Goal: Share content: Share content

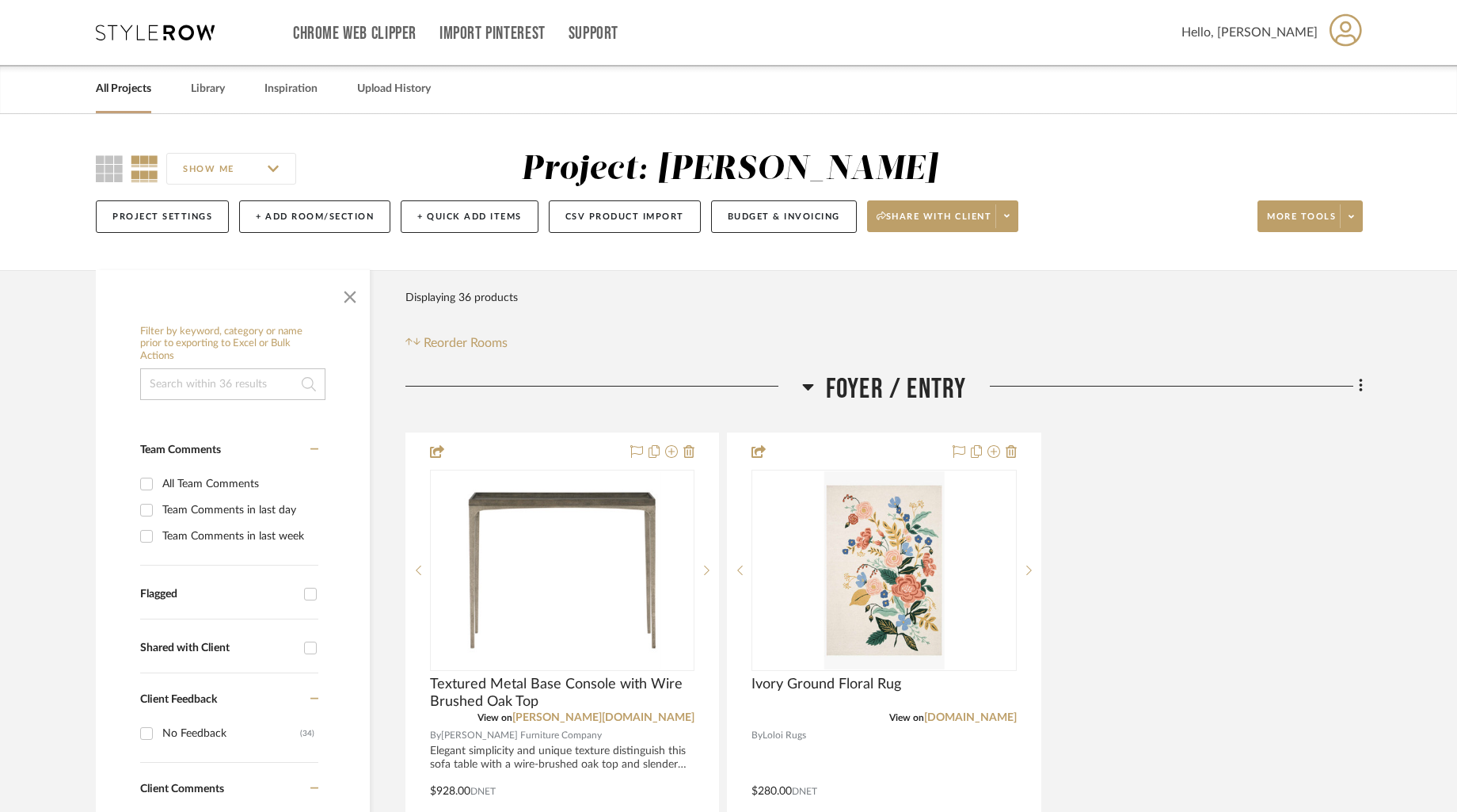
click at [135, 93] on link "All Projects" at bounding box center [123, 89] width 55 height 21
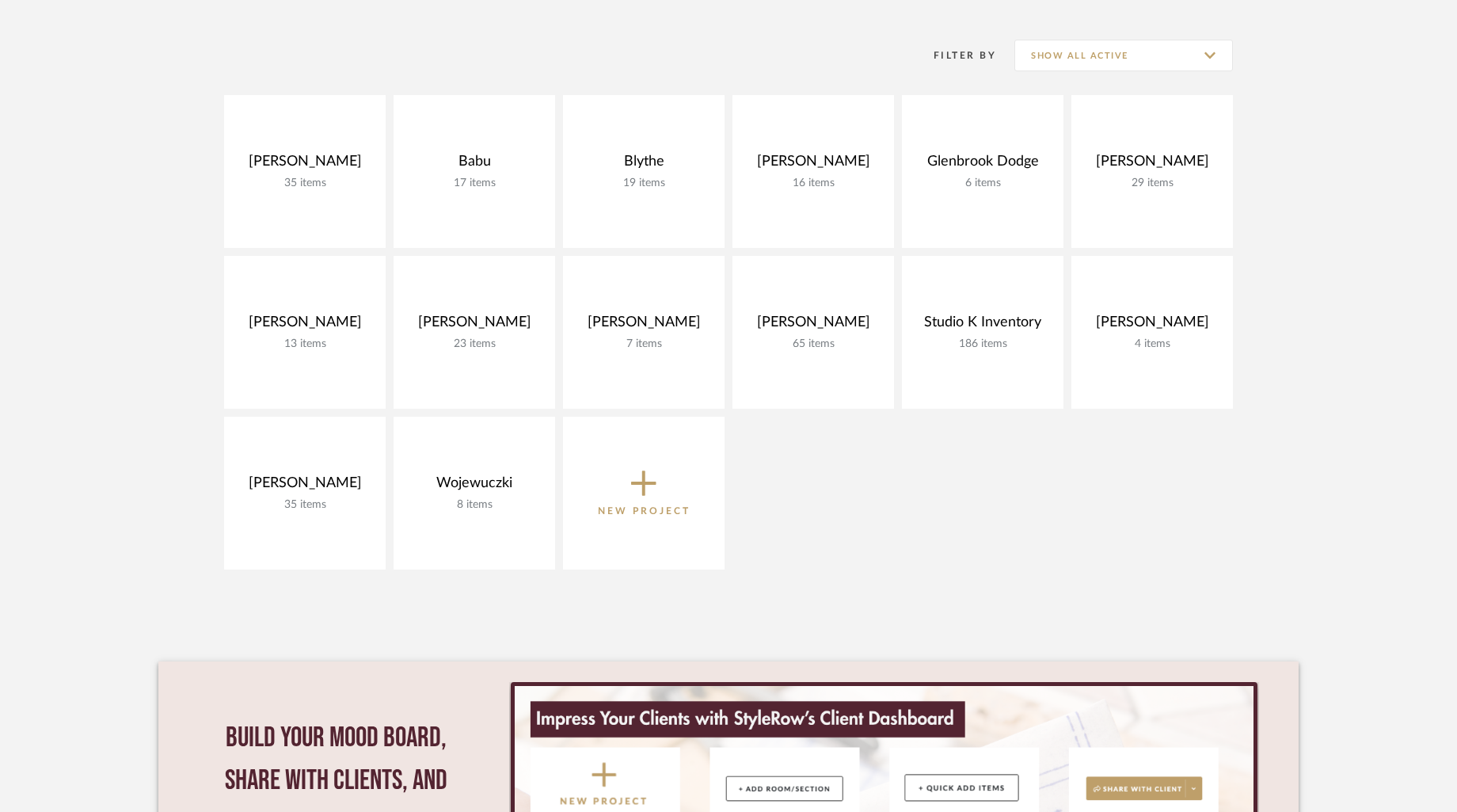
scroll to position [339, 0]
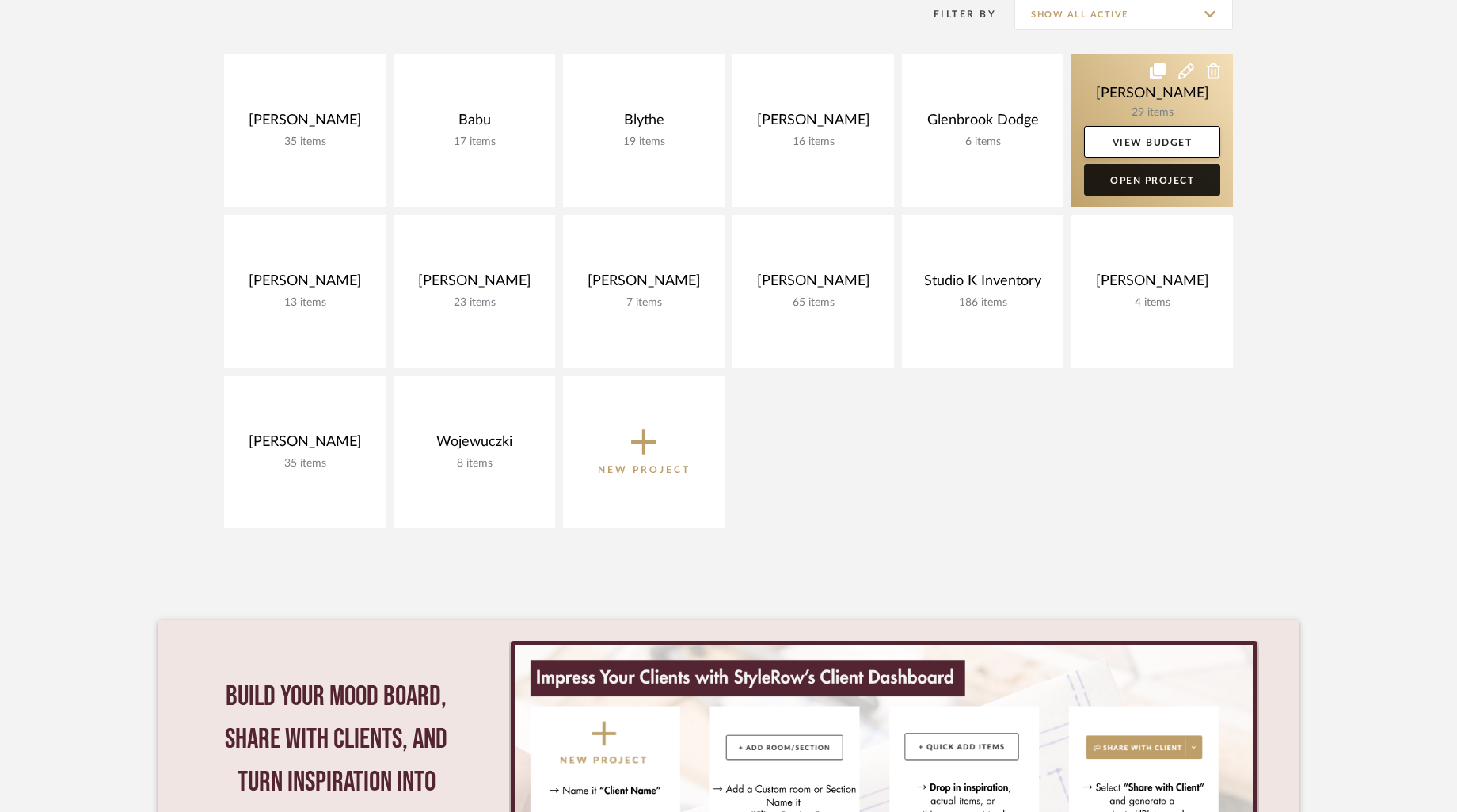
click at [1170, 181] on link "Open Project" at bounding box center [1153, 180] width 136 height 31
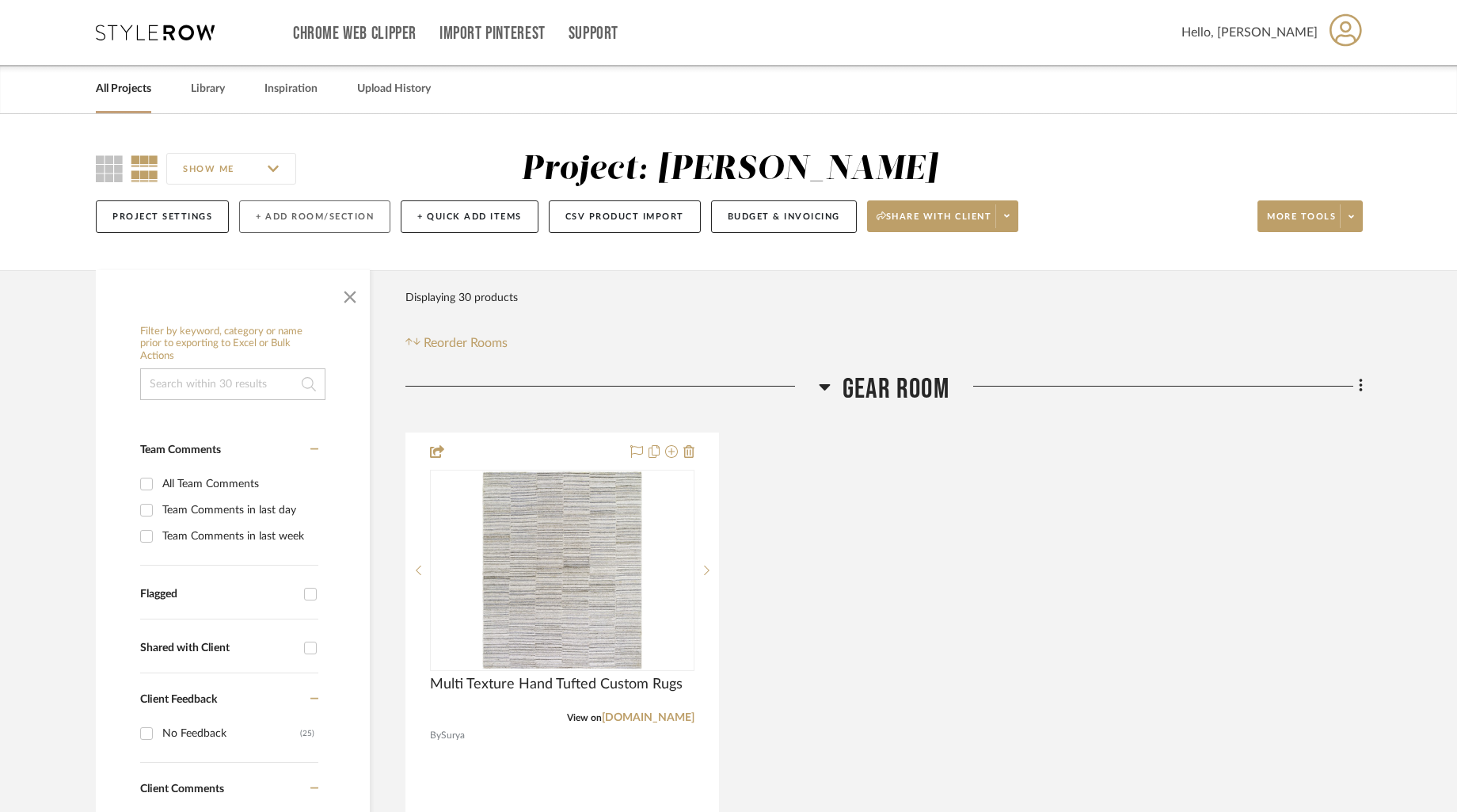
click at [277, 219] on button "+ Add Room/Section" at bounding box center [315, 216] width 151 height 32
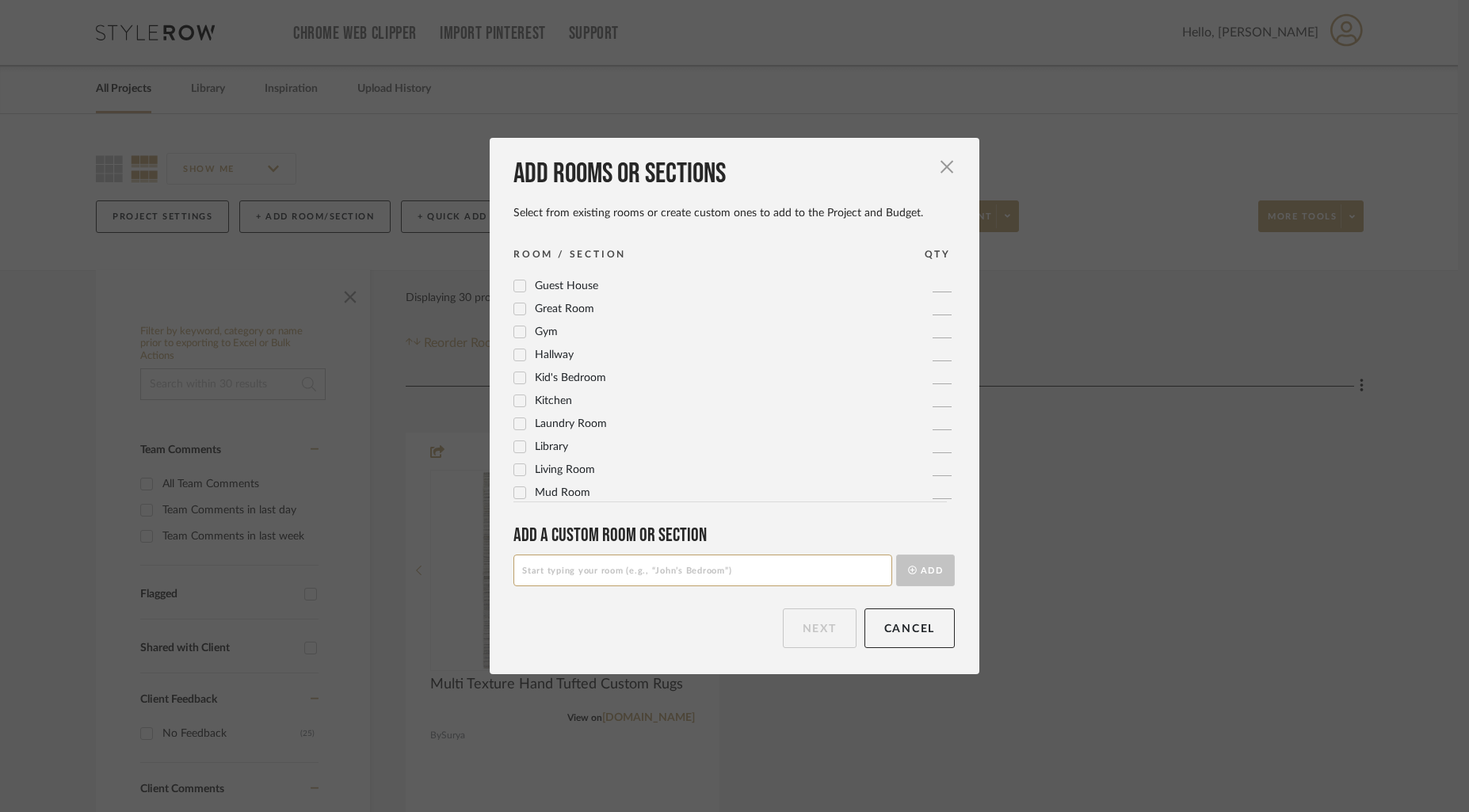
scroll to position [299, 0]
click at [630, 577] on input at bounding box center [702, 570] width 379 height 31
type input "[GEOGRAPHIC_DATA]"
click at [920, 572] on button "Add" at bounding box center [925, 570] width 59 height 31
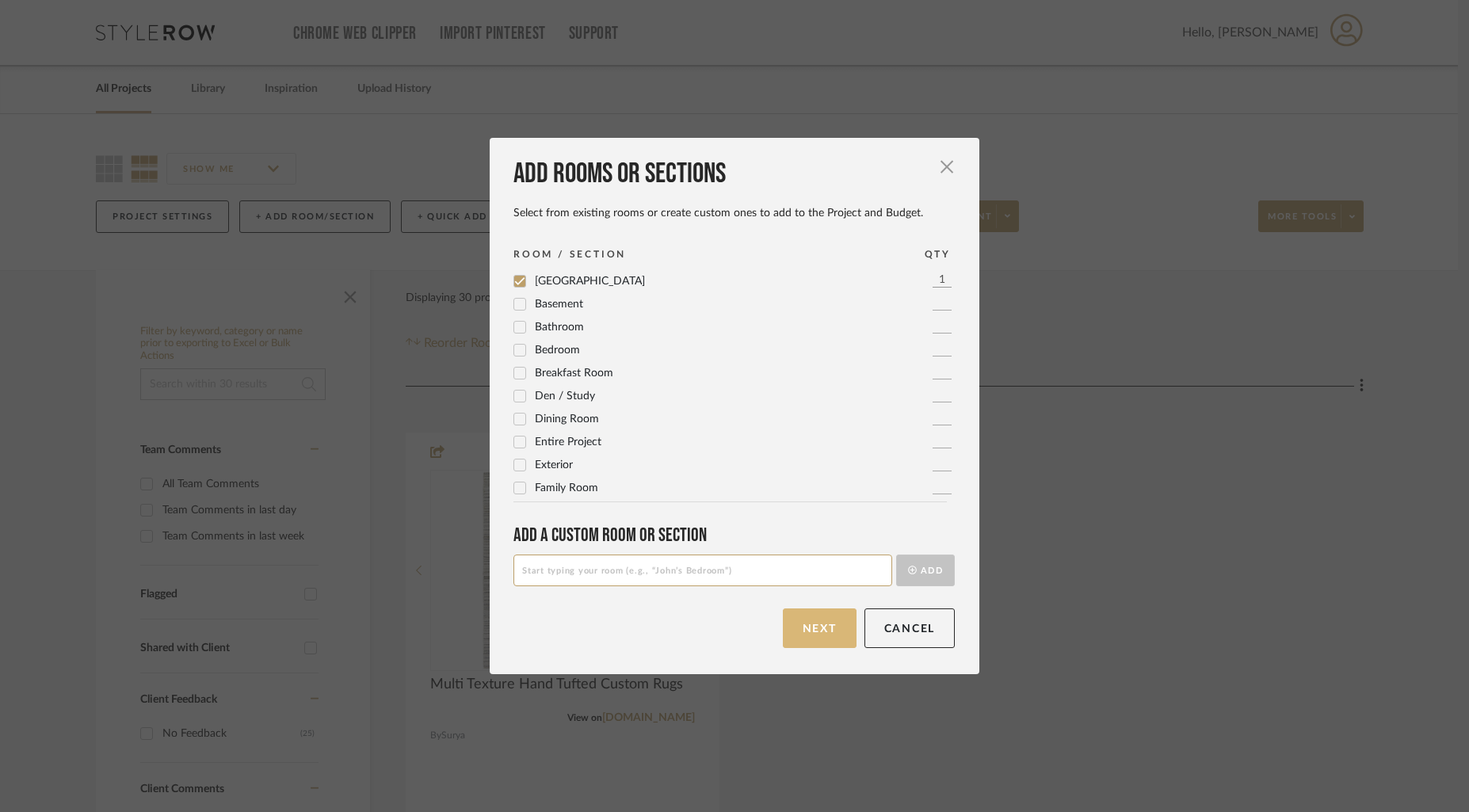
click at [807, 623] on button "Next" at bounding box center [819, 628] width 73 height 39
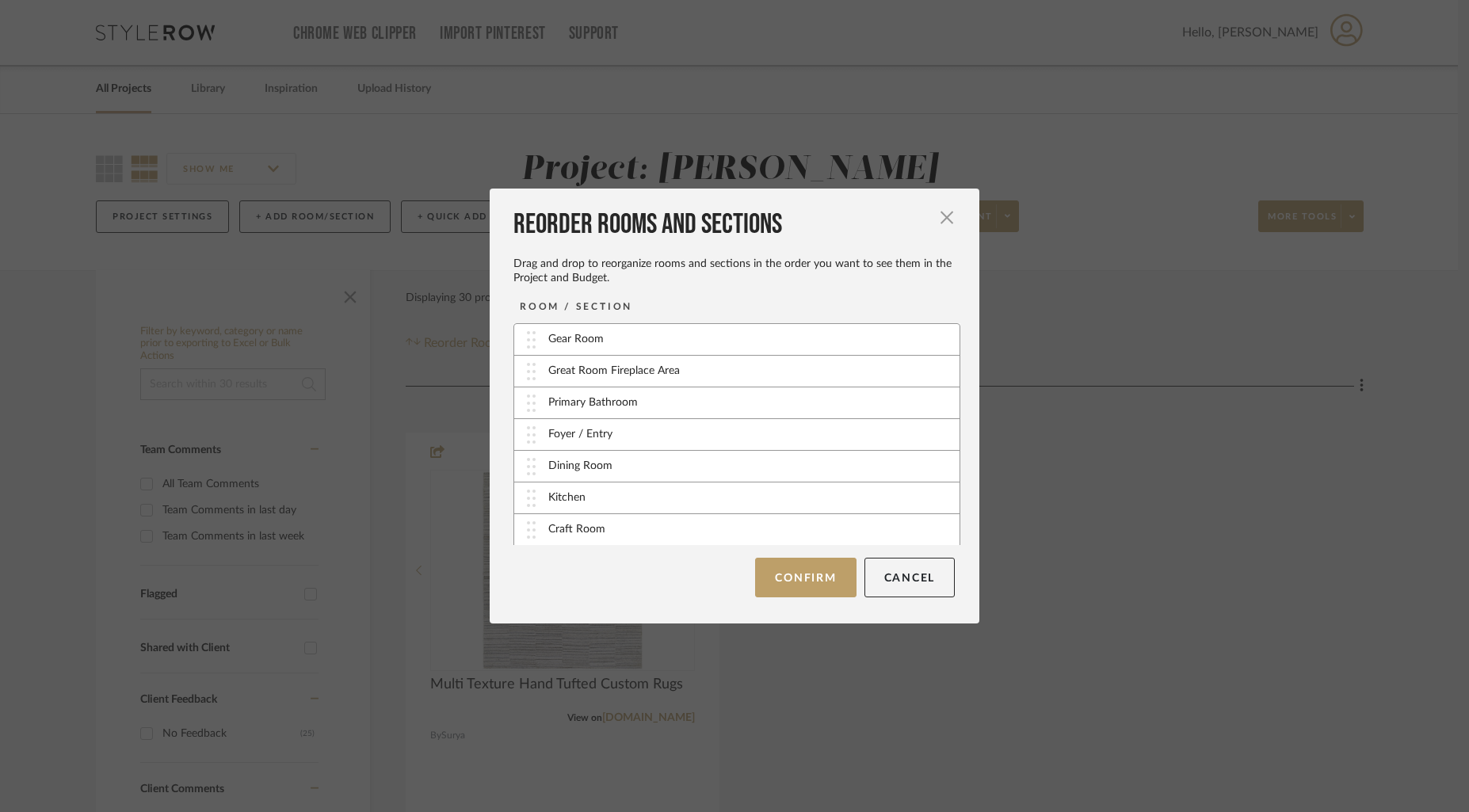
scroll to position [159, 0]
click at [623, 529] on div "[GEOGRAPHIC_DATA]" at bounding box center [736, 528] width 445 height 31
drag, startPoint x: 523, startPoint y: 528, endPoint x: 514, endPoint y: 327, distance: 201.2
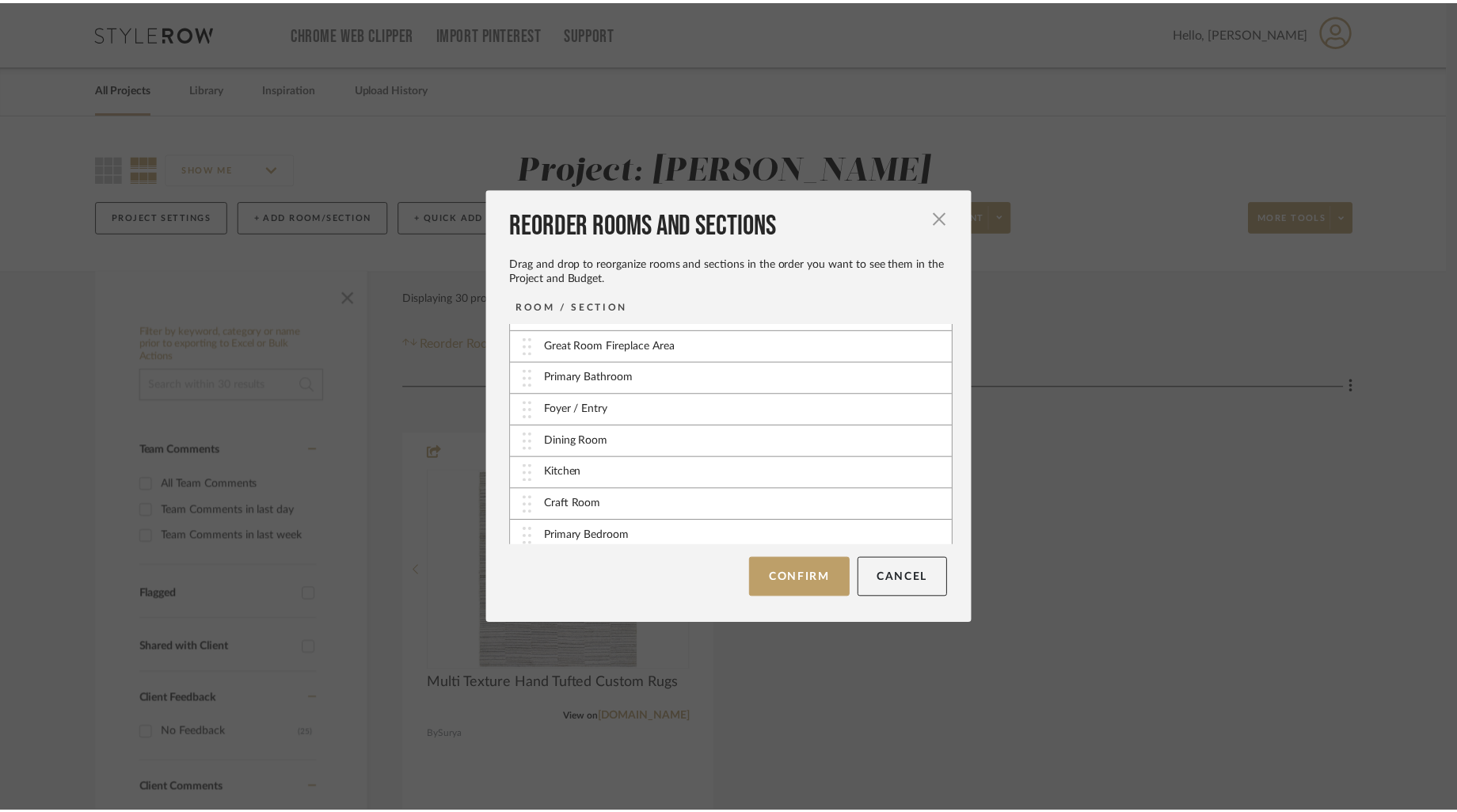
scroll to position [0, 0]
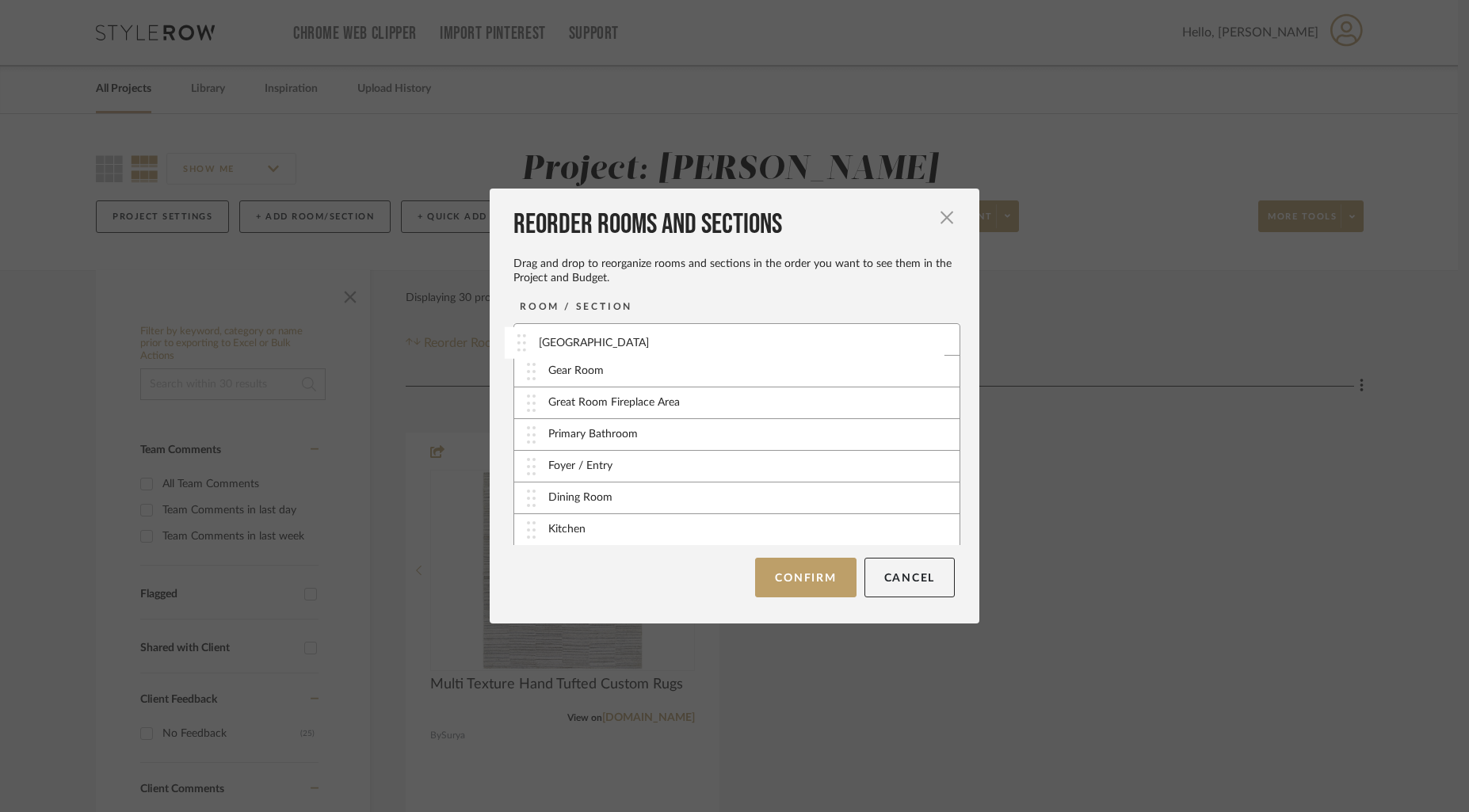
drag, startPoint x: 525, startPoint y: 371, endPoint x: 520, endPoint y: 342, distance: 29.4
click at [809, 566] on button "Confirm" at bounding box center [805, 577] width 101 height 39
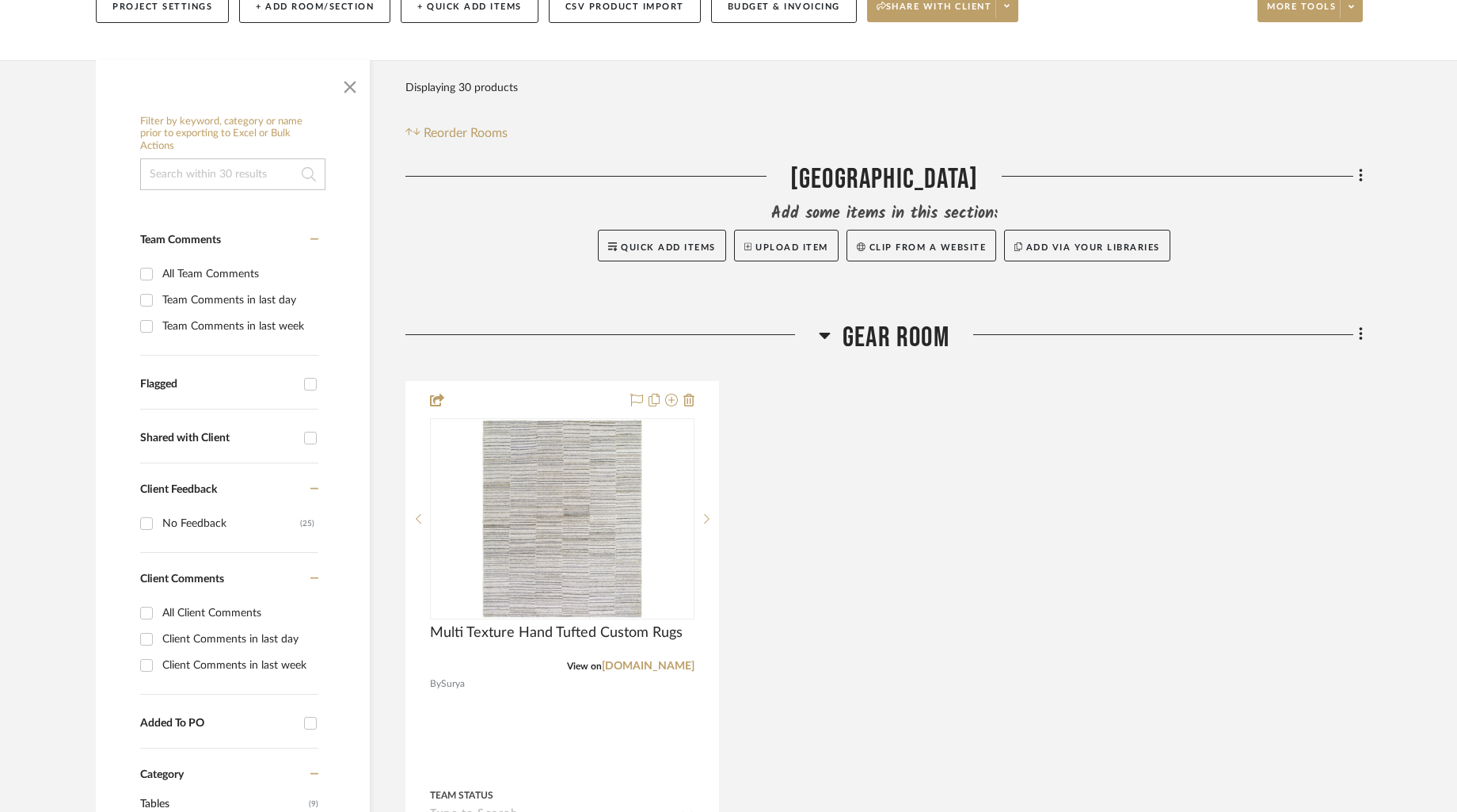
scroll to position [250, 0]
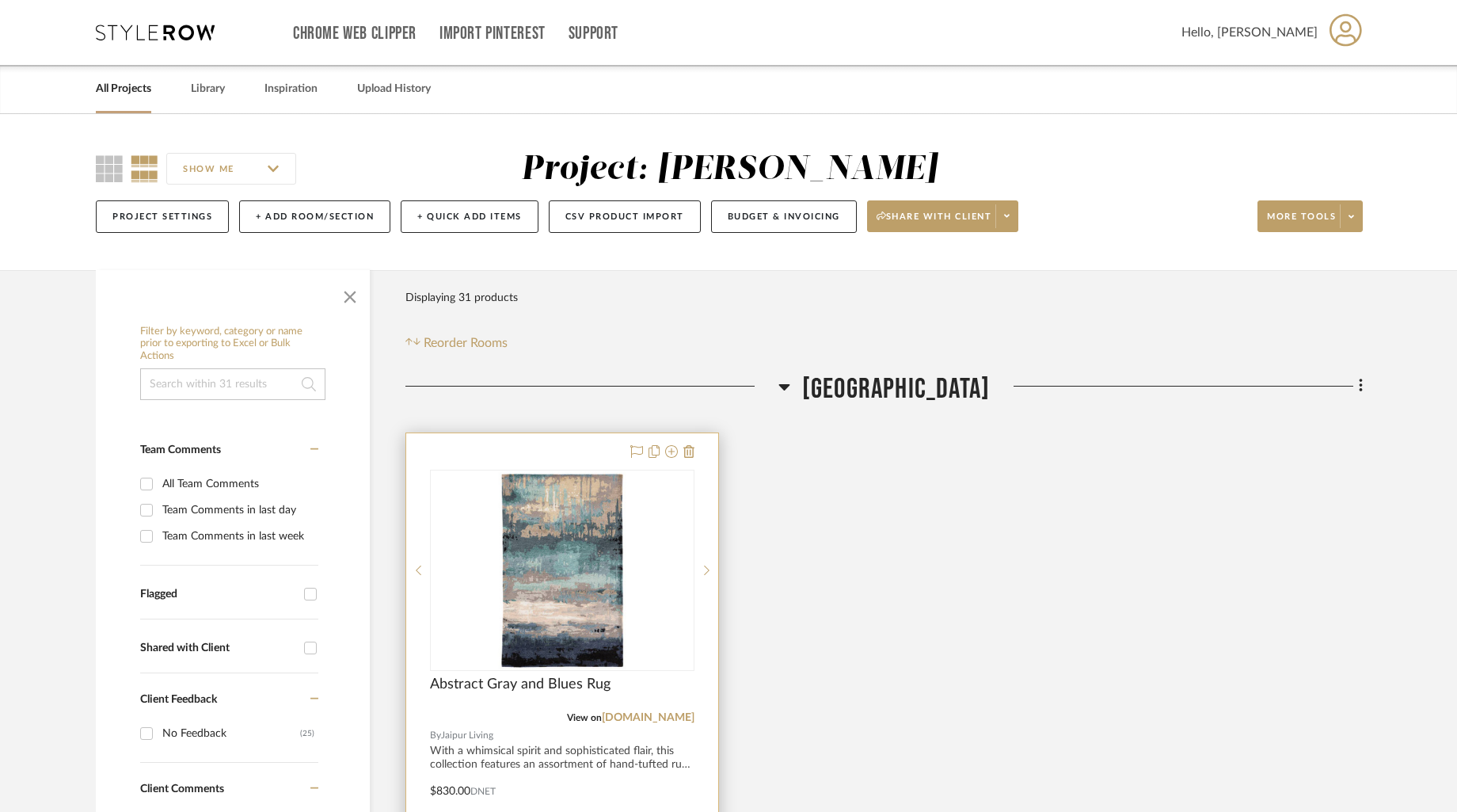
click at [575, 452] on div at bounding box center [562, 780] width 312 height 693
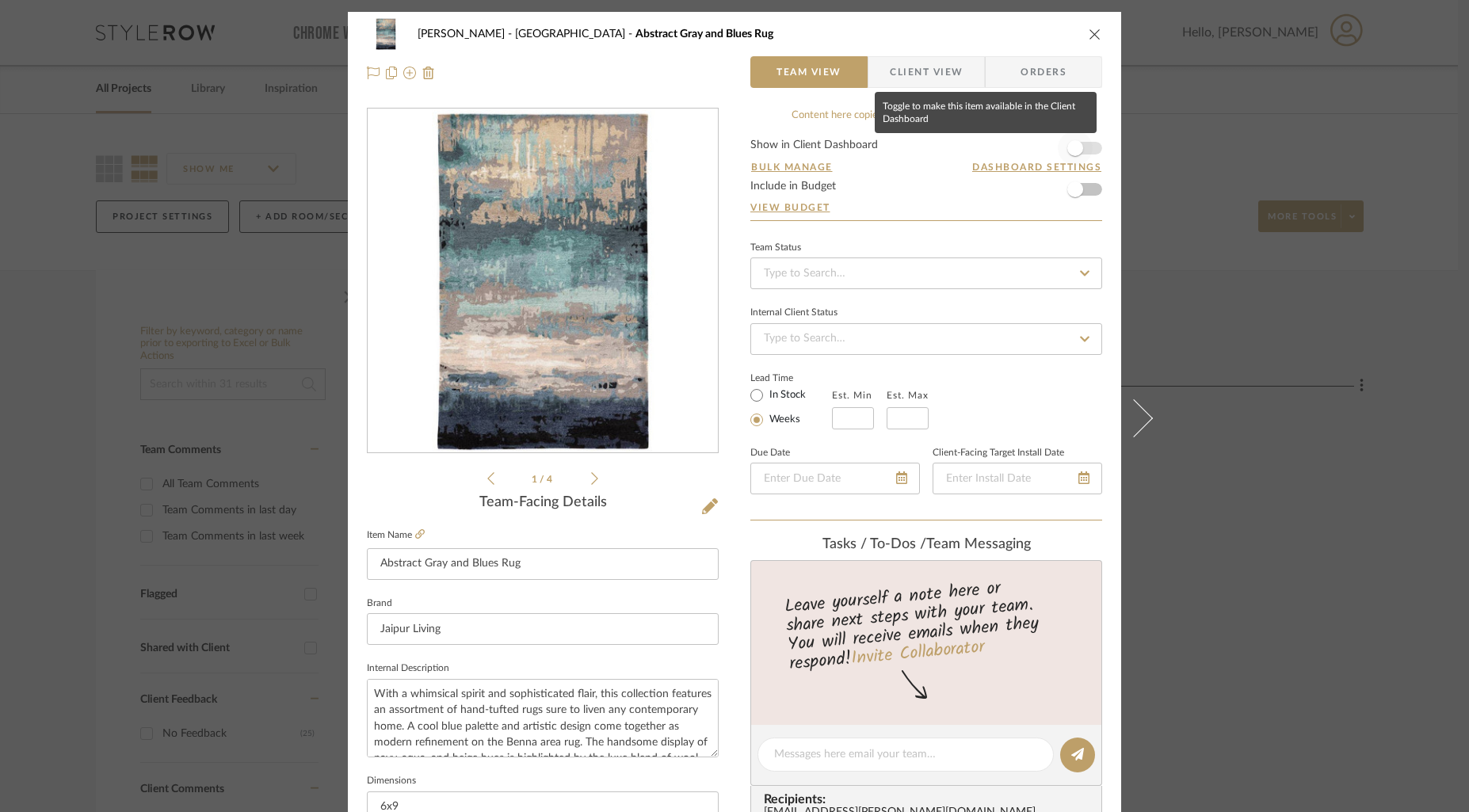
click at [1086, 143] on span "button" at bounding box center [1076, 149] width 35 height 35
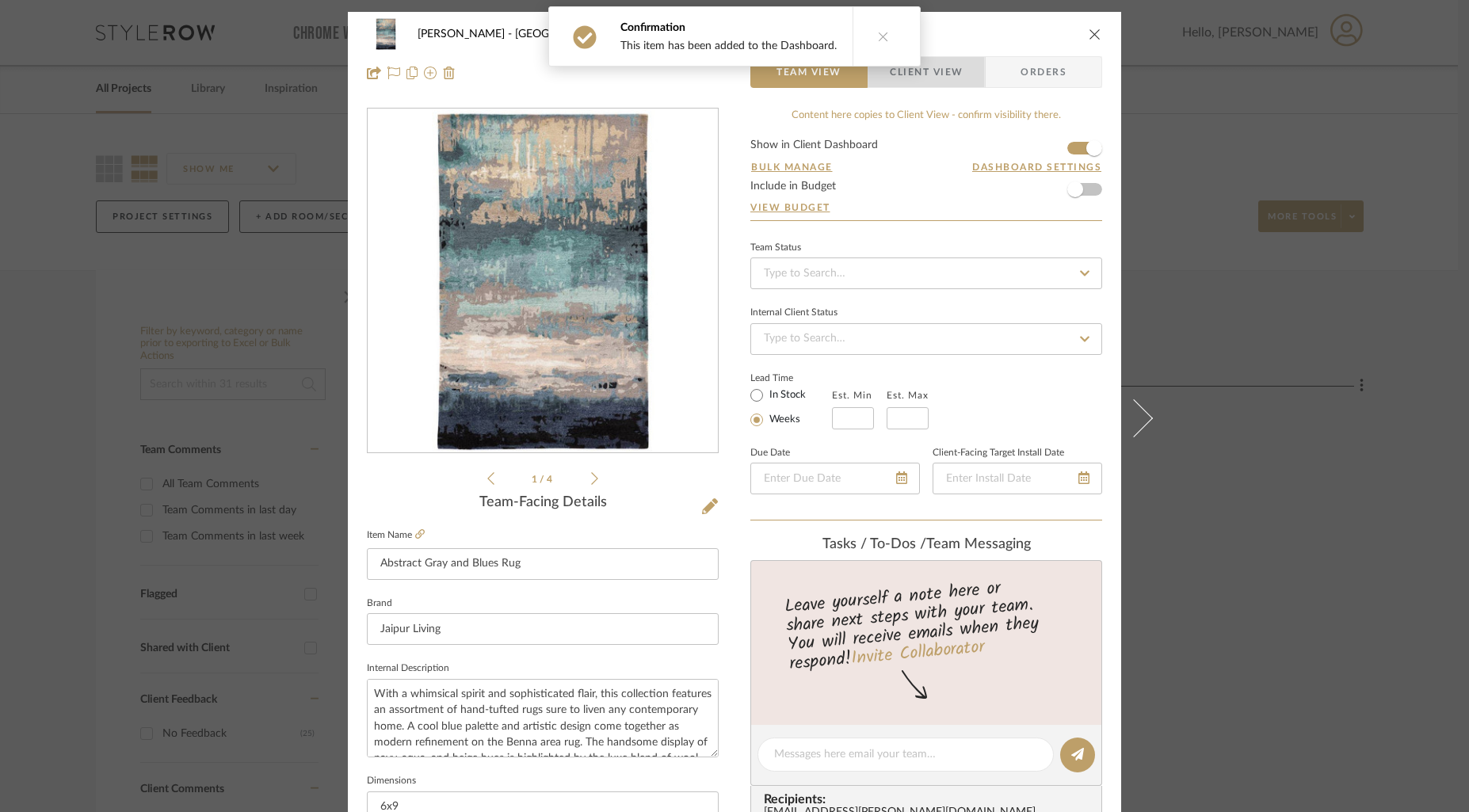
click at [942, 78] on span "Client View" at bounding box center [926, 72] width 73 height 31
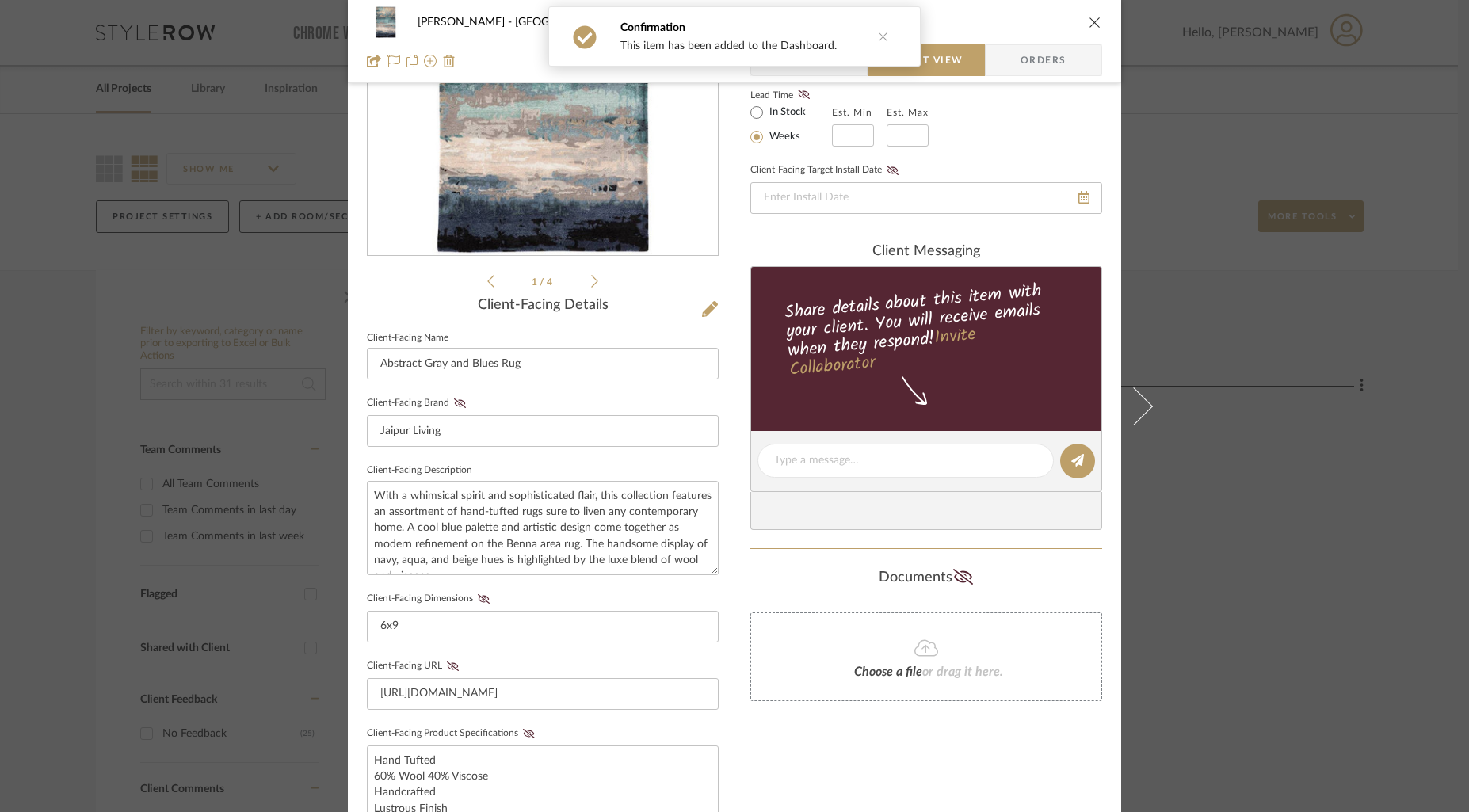
scroll to position [16, 0]
drag, startPoint x: 477, startPoint y: 598, endPoint x: 513, endPoint y: 692, distance: 100.7
click at [478, 598] on icon at bounding box center [484, 599] width 12 height 10
drag, startPoint x: 524, startPoint y: 729, endPoint x: 607, endPoint y: 721, distance: 83.4
click at [528, 729] on fa-icon at bounding box center [529, 733] width 20 height 10
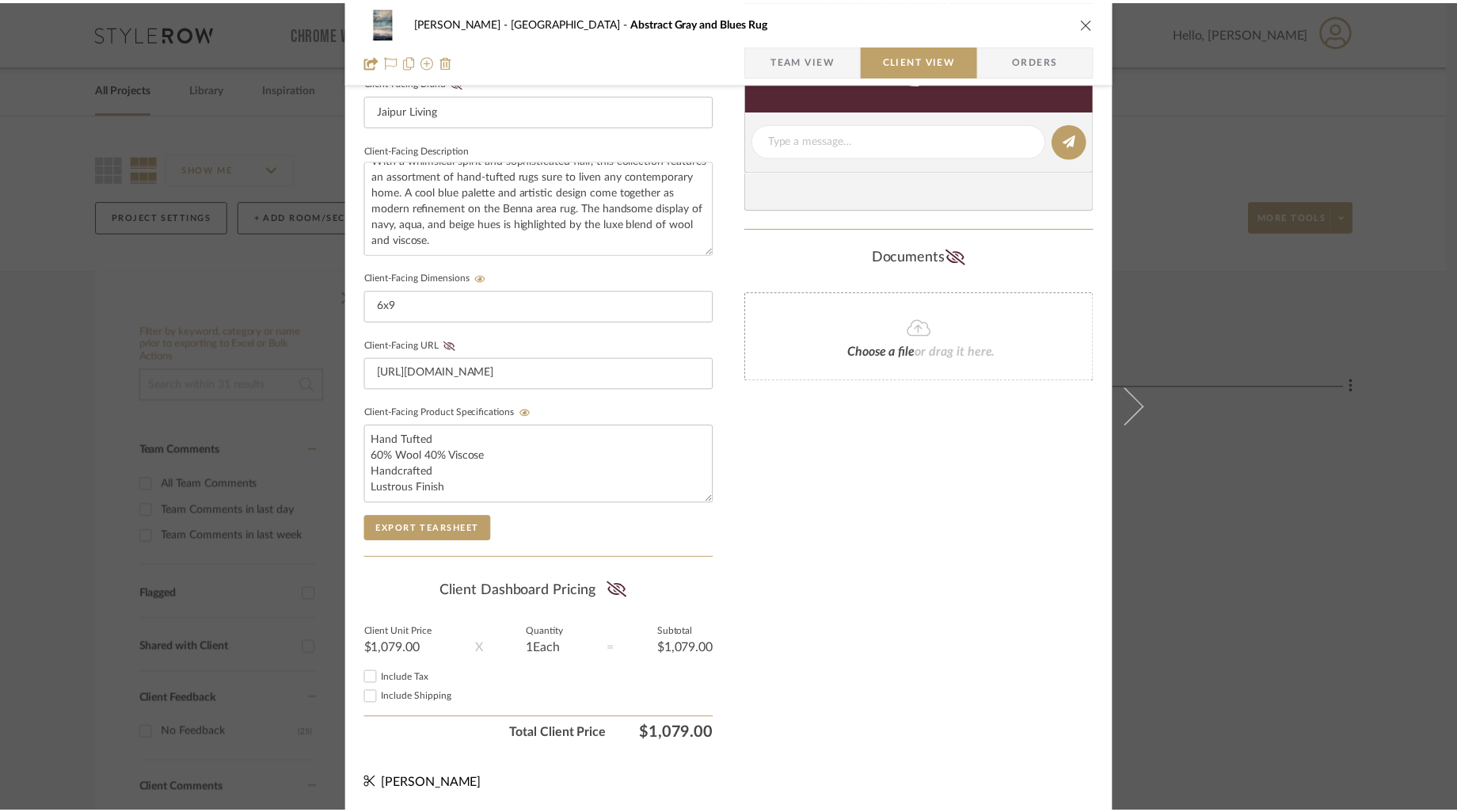
scroll to position [0, 0]
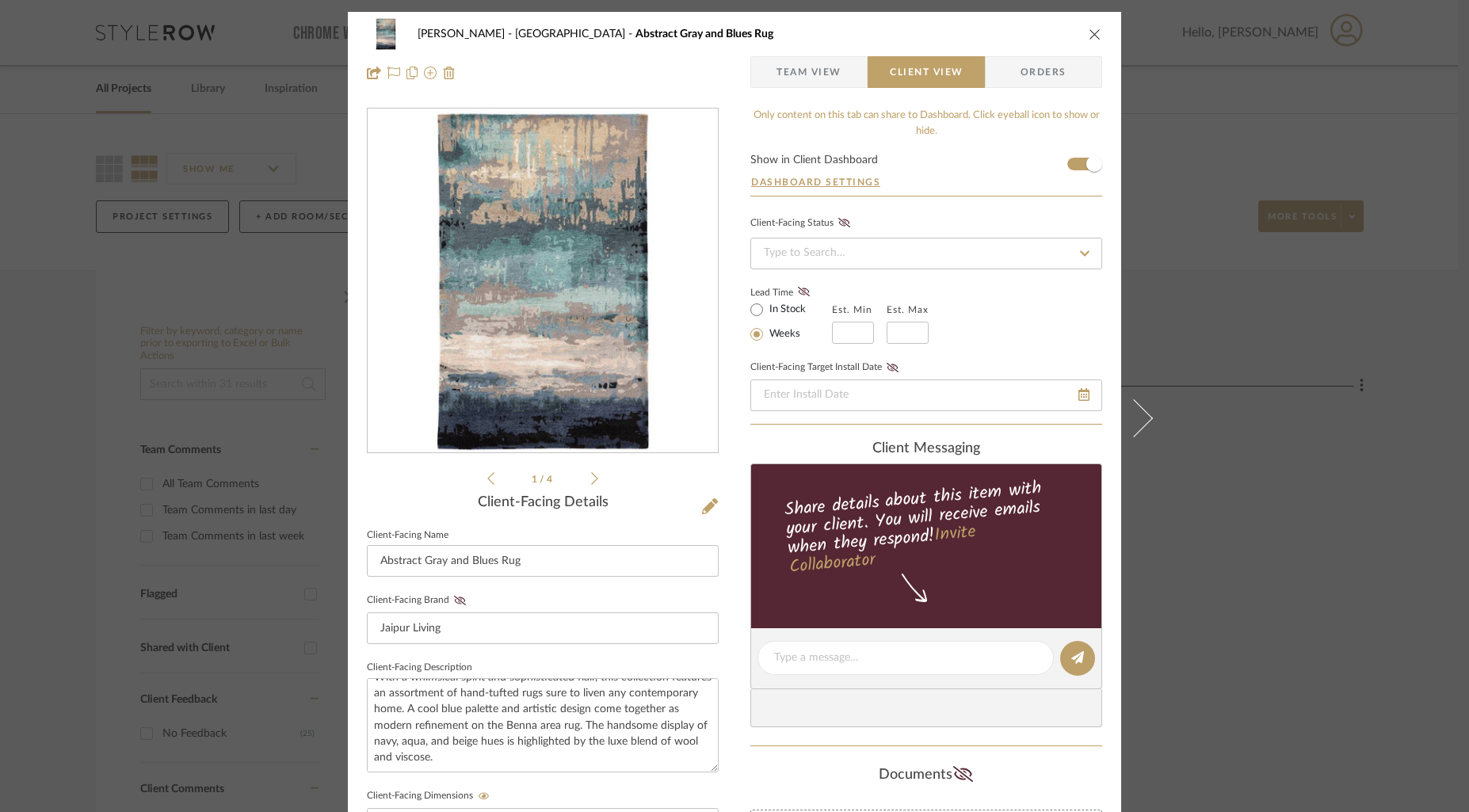
click at [1089, 31] on icon "close" at bounding box center [1095, 34] width 12 height 12
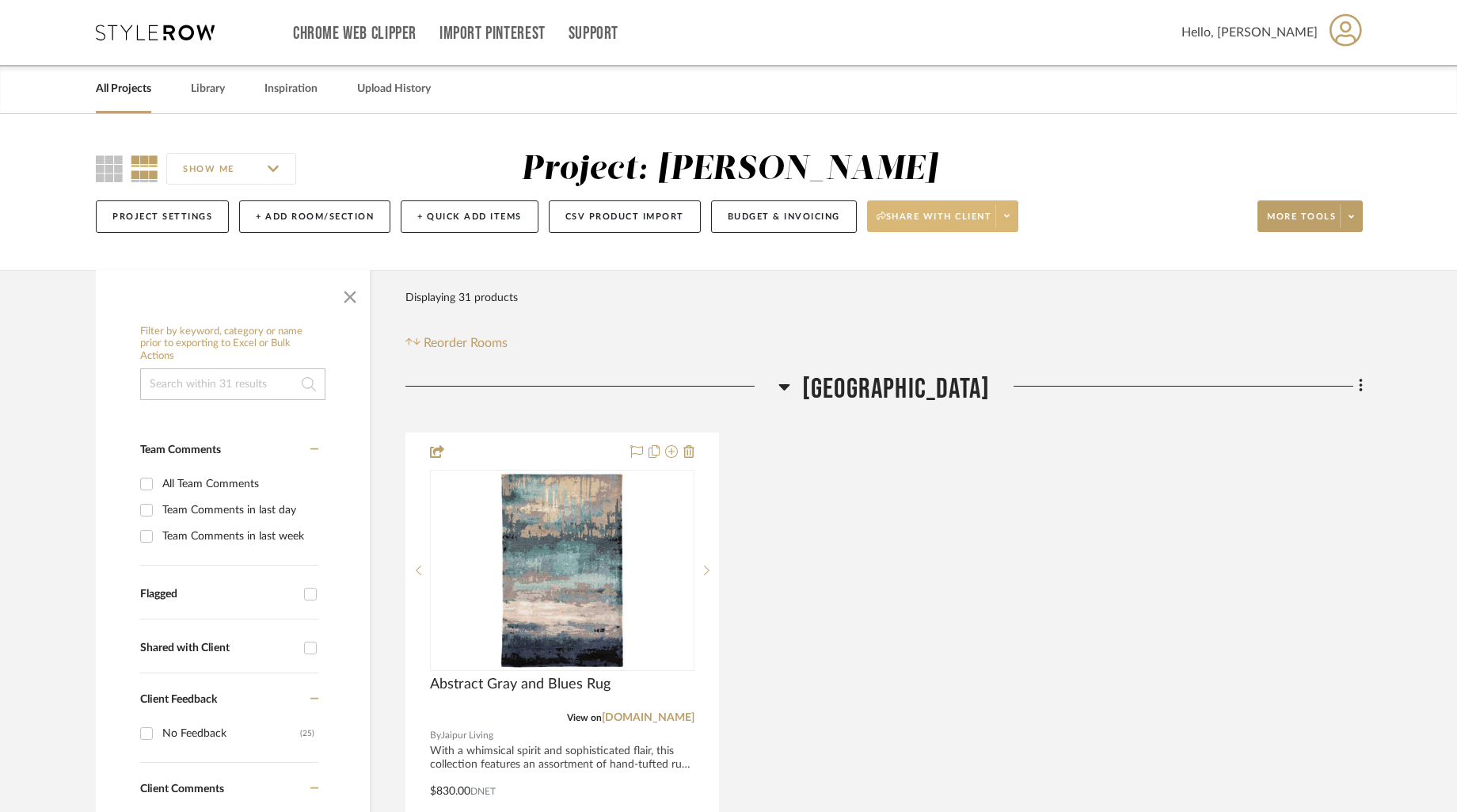
click at [1017, 219] on span at bounding box center [1006, 216] width 22 height 24
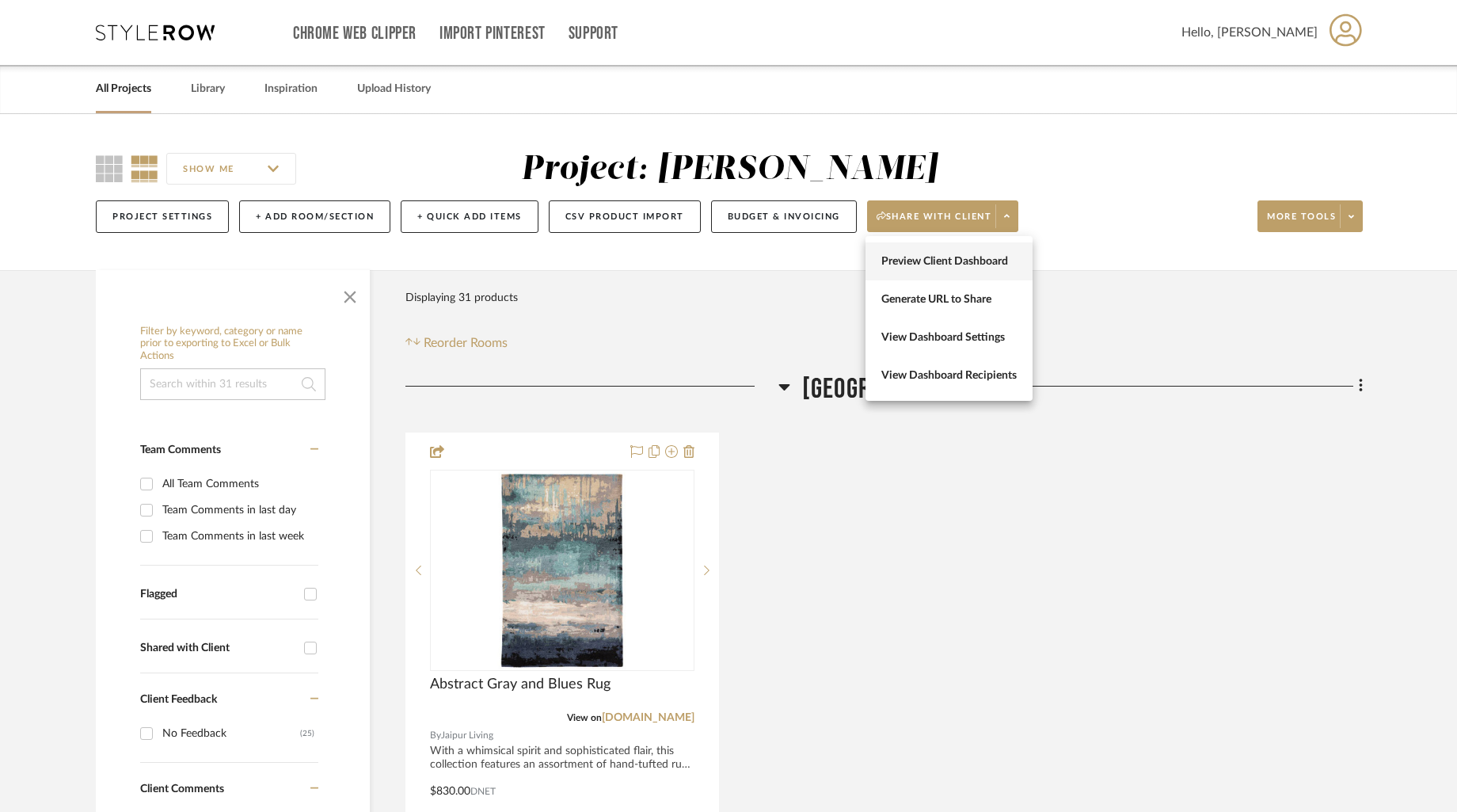
click at [943, 263] on span "Preview Client Dashboard" at bounding box center [949, 261] width 135 height 13
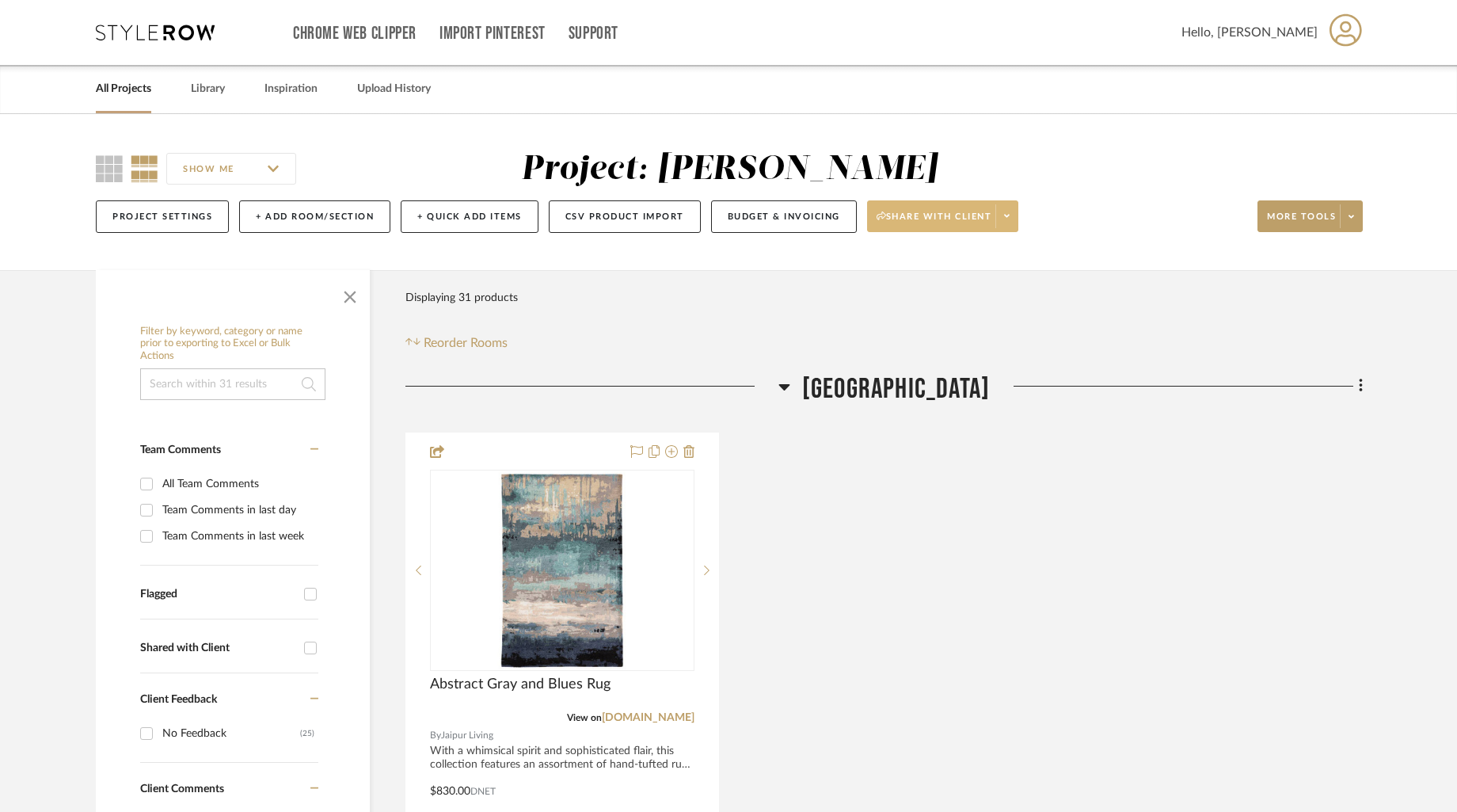
click at [1006, 218] on span at bounding box center [1006, 216] width 22 height 24
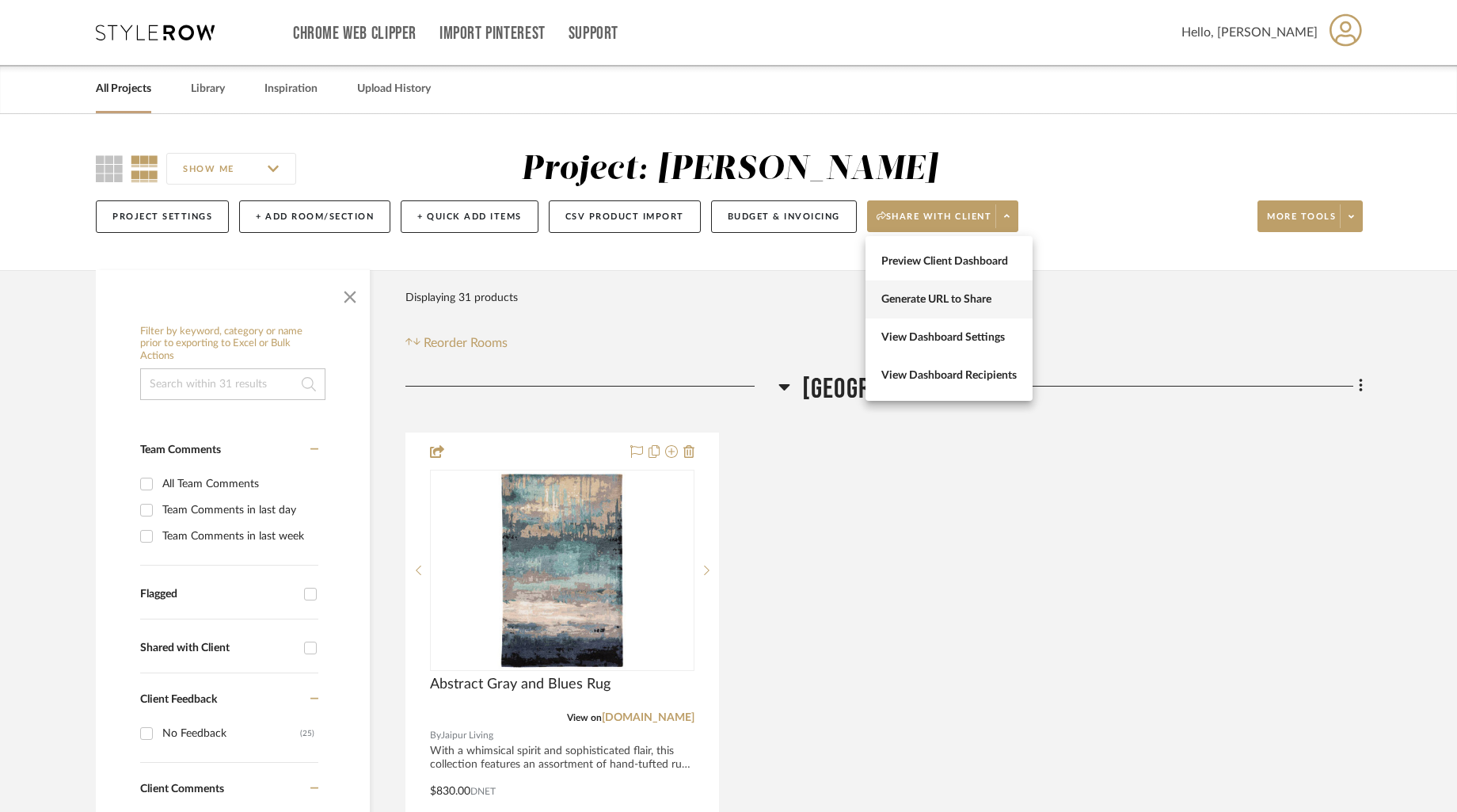
click at [947, 296] on span "Generate URL to Share" at bounding box center [949, 299] width 135 height 13
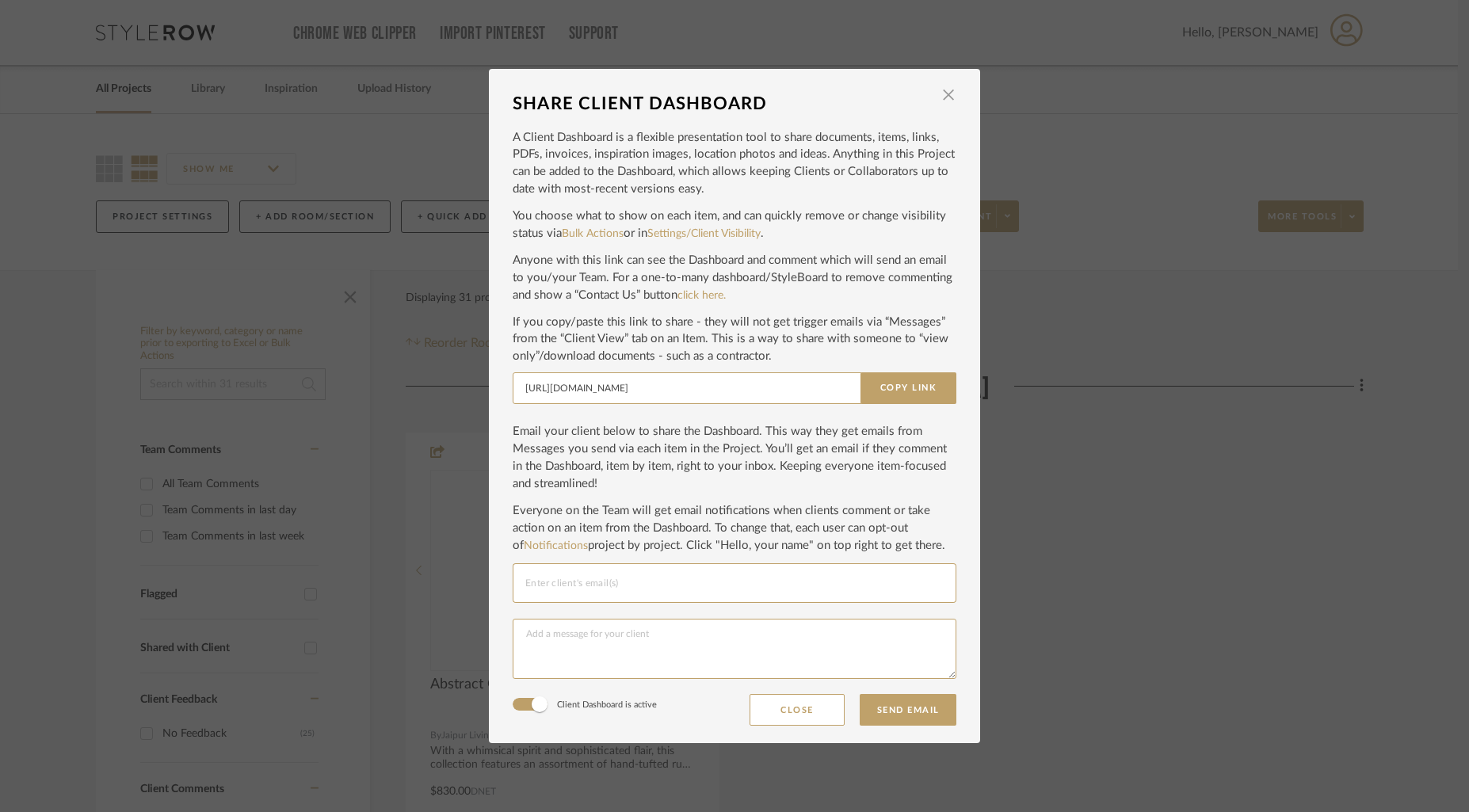
drag, startPoint x: 905, startPoint y: 392, endPoint x: 914, endPoint y: 367, distance: 26.6
click at [904, 390] on button "Copy Link" at bounding box center [909, 388] width 96 height 31
click at [949, 90] on span "button" at bounding box center [949, 95] width 31 height 31
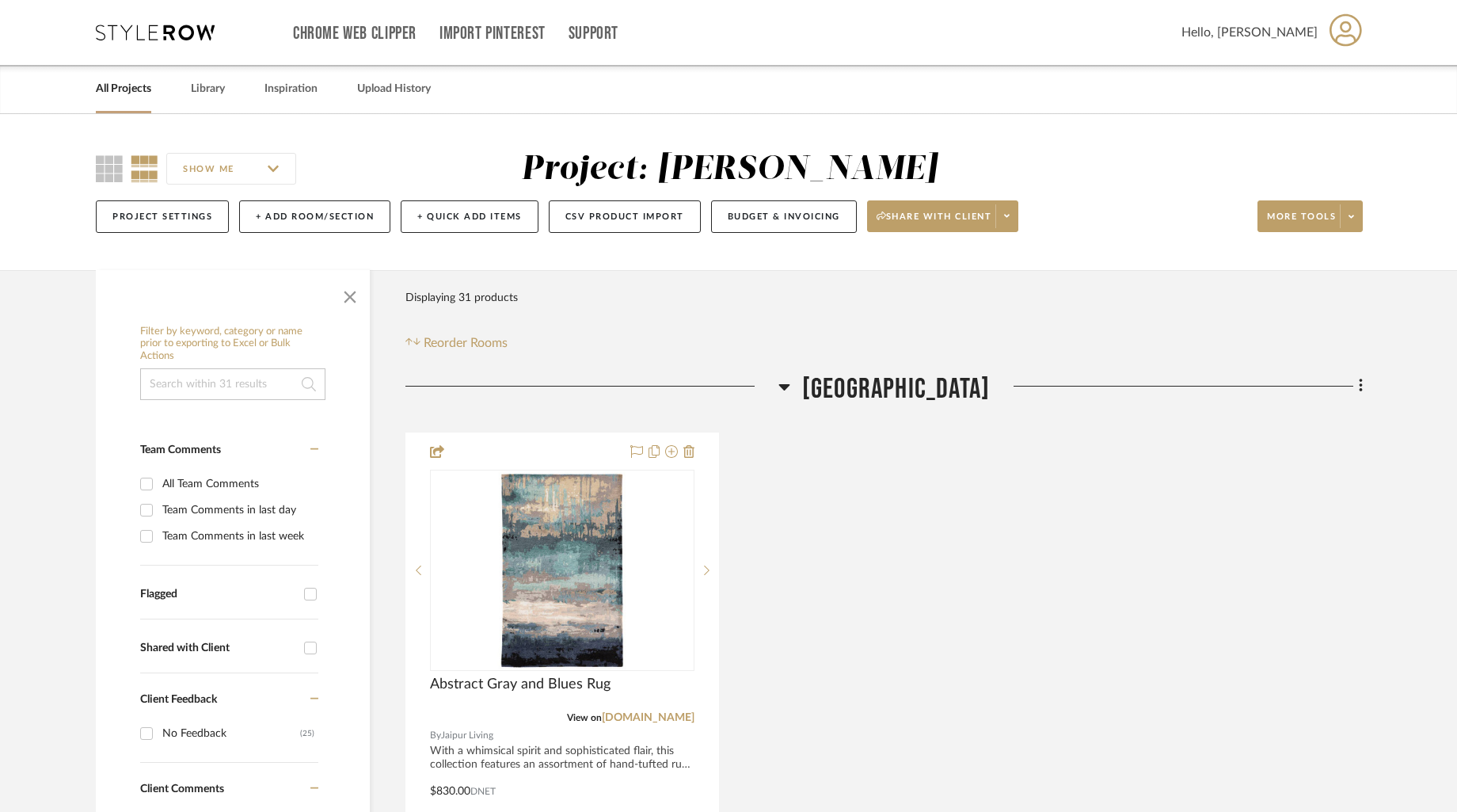
click at [127, 83] on link "All Projects" at bounding box center [123, 89] width 55 height 21
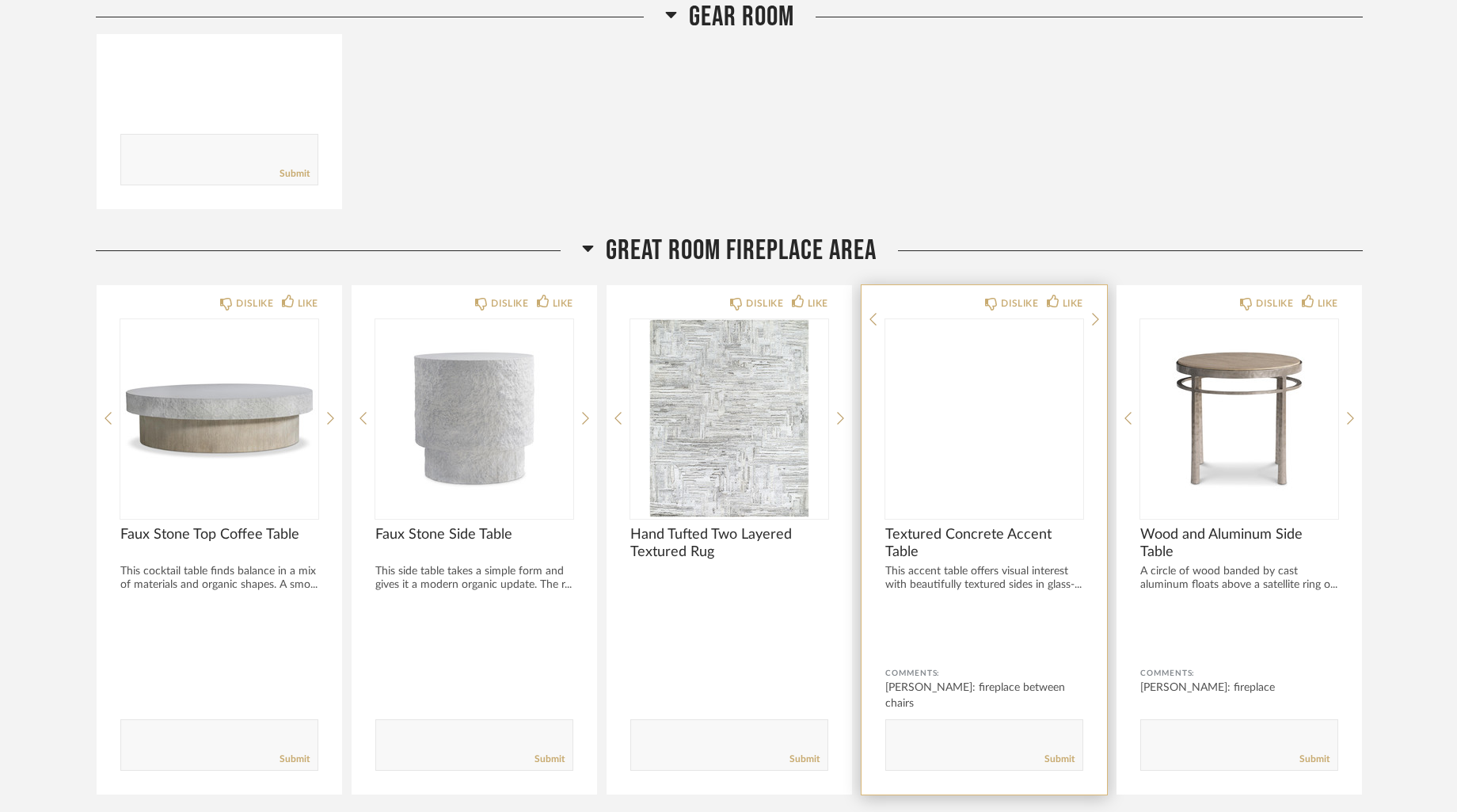
scroll to position [1217, 0]
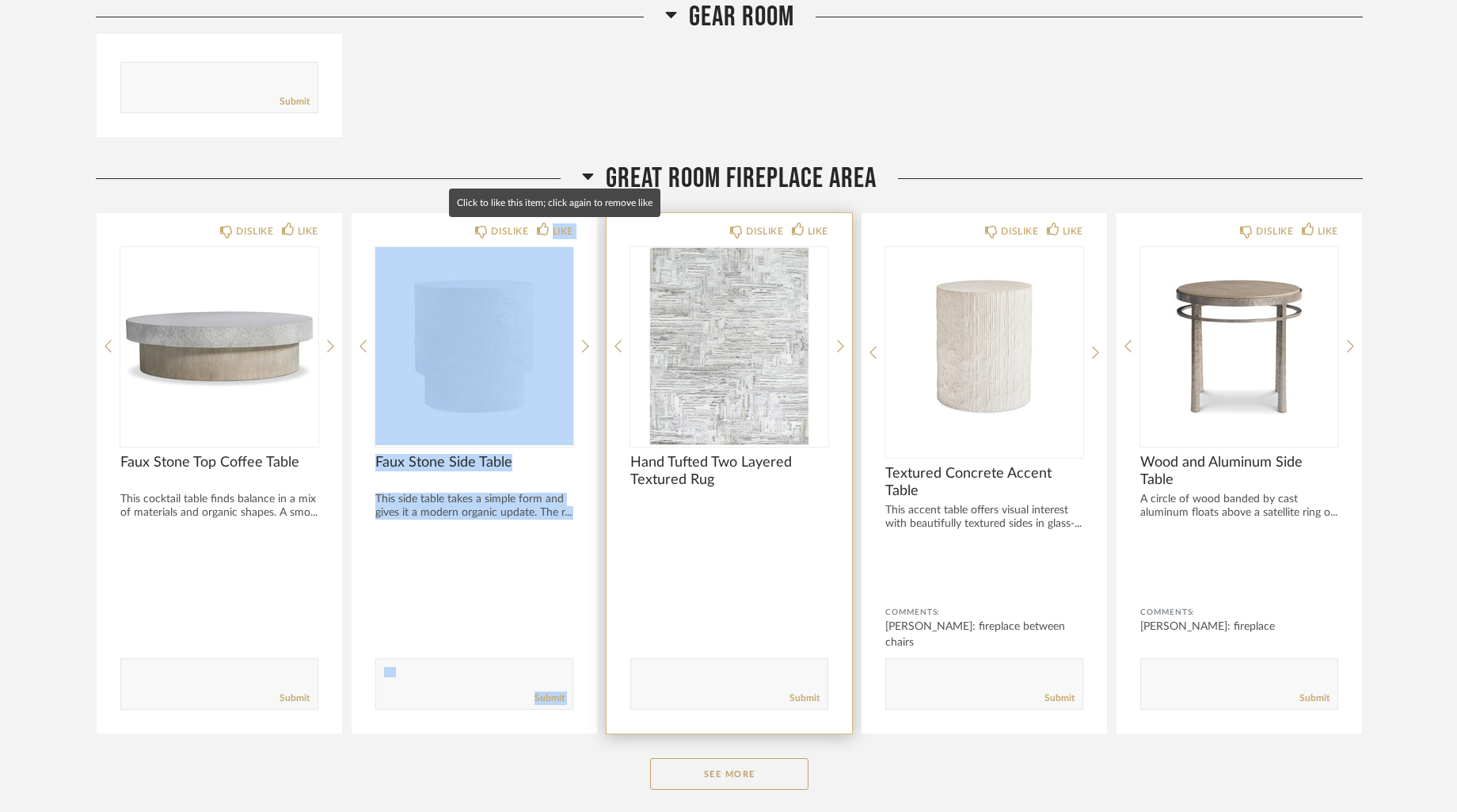
drag, startPoint x: 657, startPoint y: 226, endPoint x: 635, endPoint y: 234, distance: 23.4
click at [539, 226] on div "DISLIKE LIKE Faux Stone Top Coffee Table This cocktail table finds balance in a…" at bounding box center [730, 473] width 1267 height 522
